Goal: Find specific page/section: Find specific page/section

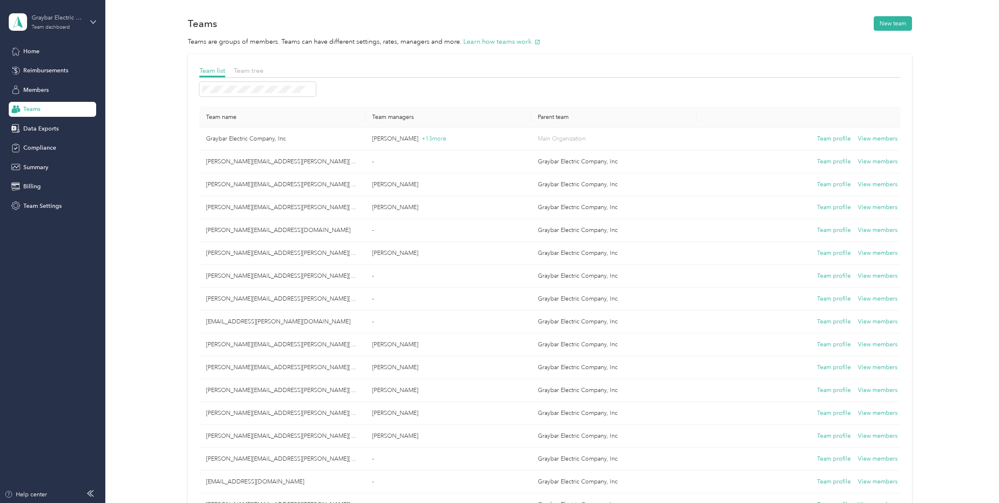
click at [64, 22] on div "Graybar Electric Company, Inc Team dashboard" at bounding box center [58, 21] width 52 height 17
